Goal: Information Seeking & Learning: Learn about a topic

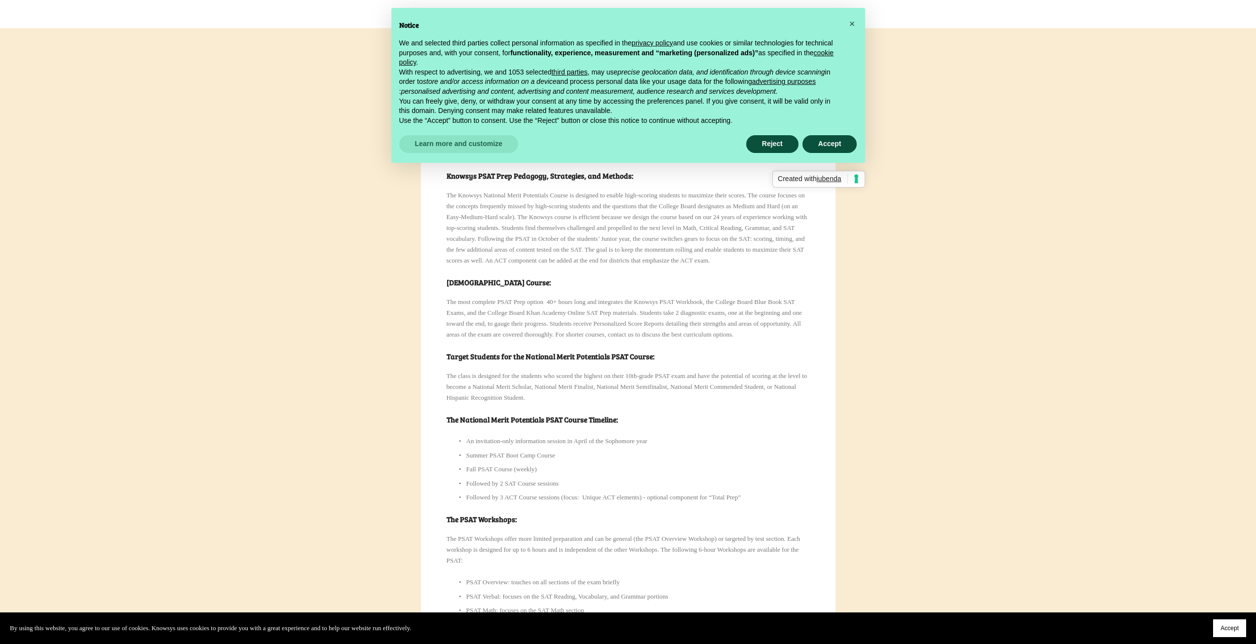
scroll to position [27, 0]
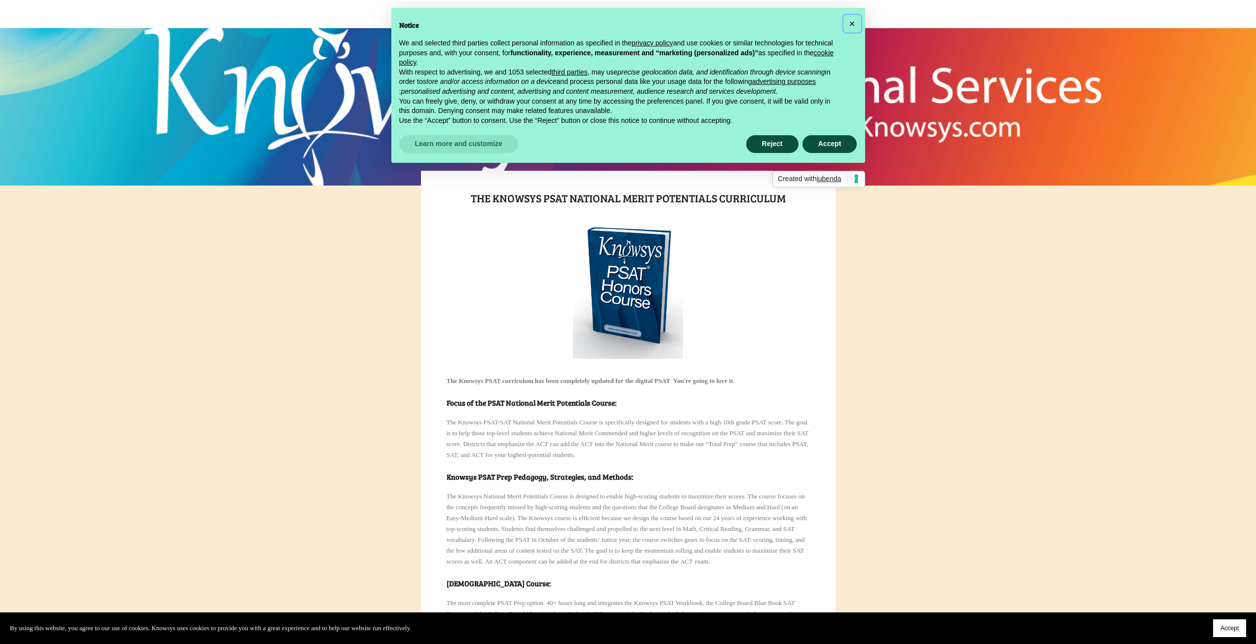
click at [851, 21] on span "×" at bounding box center [852, 23] width 6 height 11
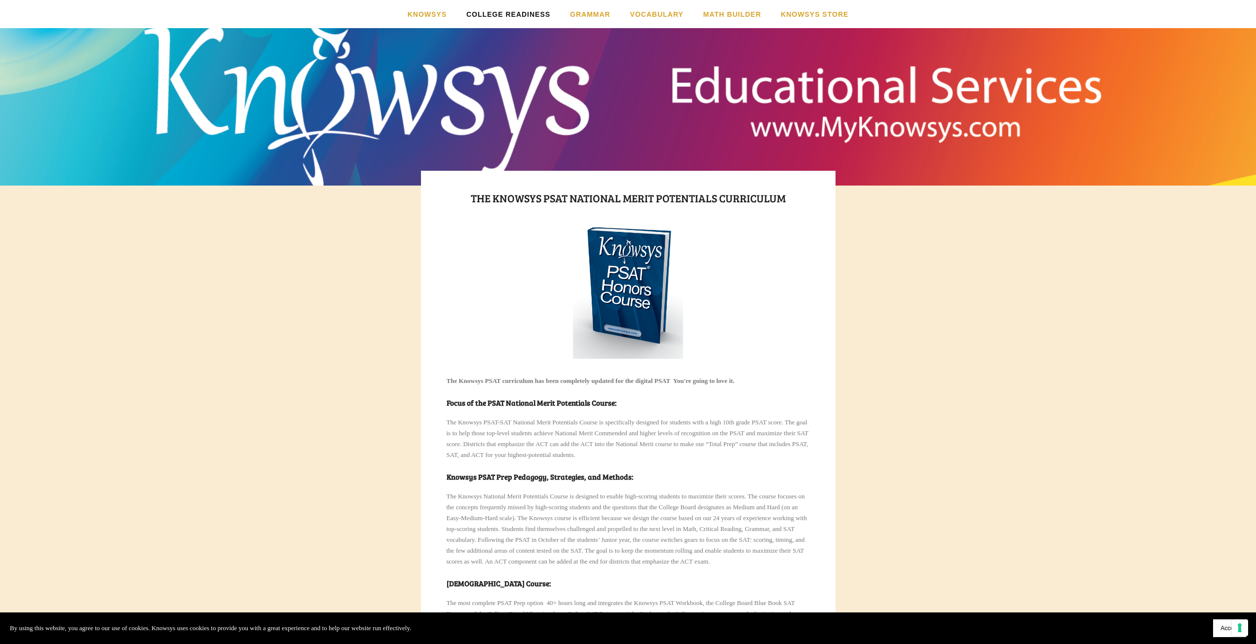
drag, startPoint x: 625, startPoint y: 129, endPoint x: 615, endPoint y: 126, distance: 10.5
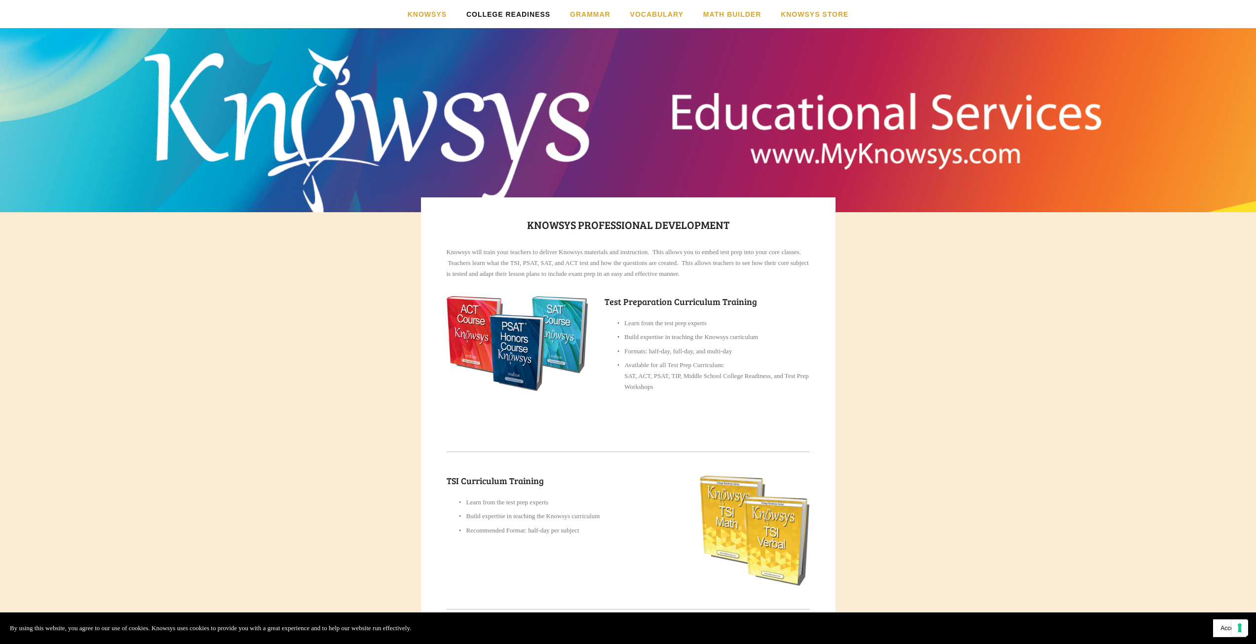
click at [690, 301] on h2 "Test Preparation Curriculum Training" at bounding box center [706, 301] width 205 height 11
click at [650, 397] on p at bounding box center [716, 401] width 185 height 11
click at [643, 368] on p "Available for all Test Prep Curriculum: SAT, ACT, PSAT, TIP, Middle School Coll…" at bounding box center [716, 376] width 185 height 33
click at [656, 327] on p "Learn from the test prep experts" at bounding box center [716, 323] width 185 height 11
click at [597, 327] on div "Test Preparation Curriculum Training Learn from the test prep experts Build exp…" at bounding box center [707, 362] width 222 height 149
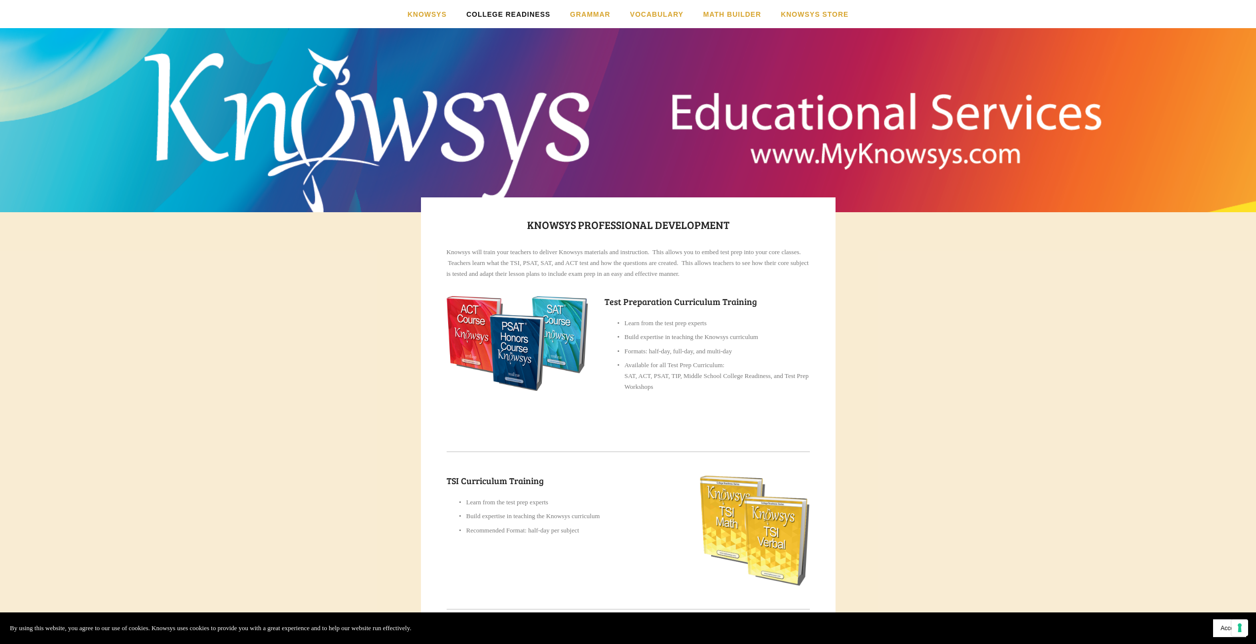
click at [520, 332] on img at bounding box center [518, 343] width 142 height 95
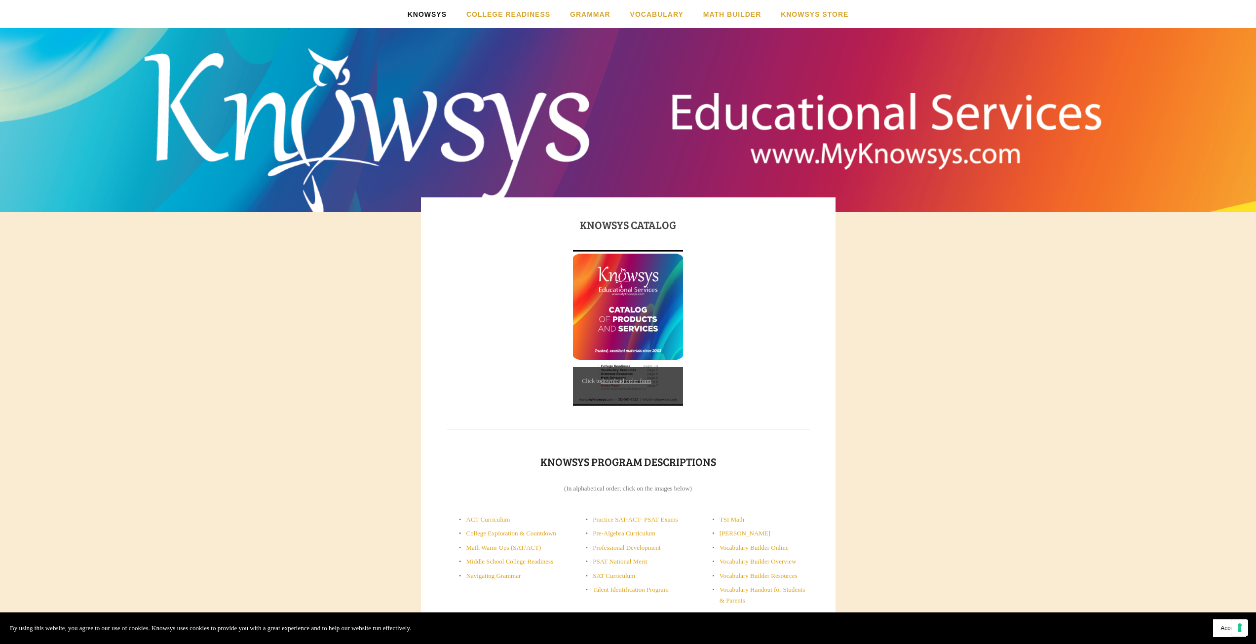
click at [617, 217] on link "Knowsys CATalog" at bounding box center [628, 224] width 96 height 15
